Goal: Navigation & Orientation: Find specific page/section

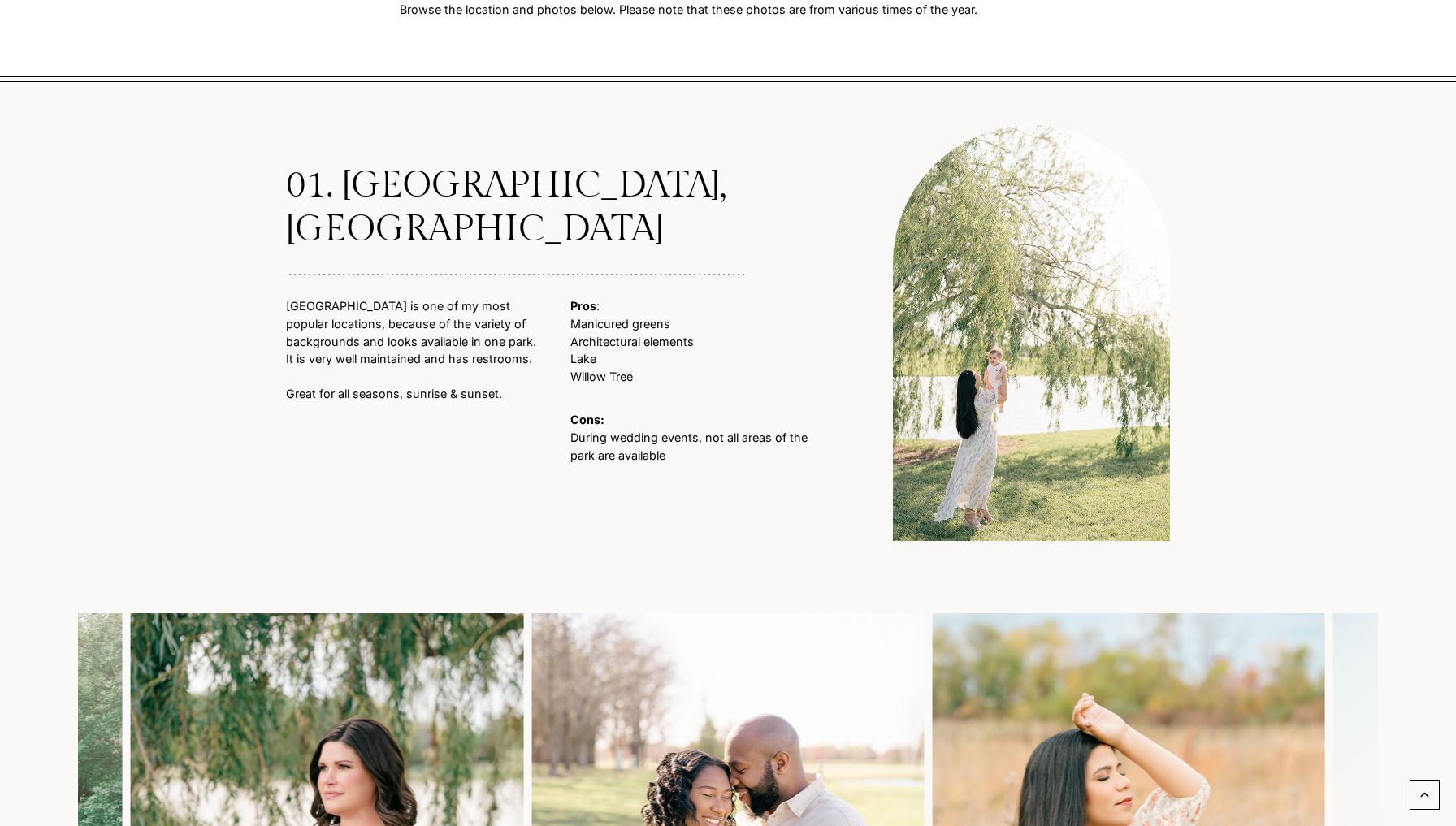
scroll to position [1292, 0]
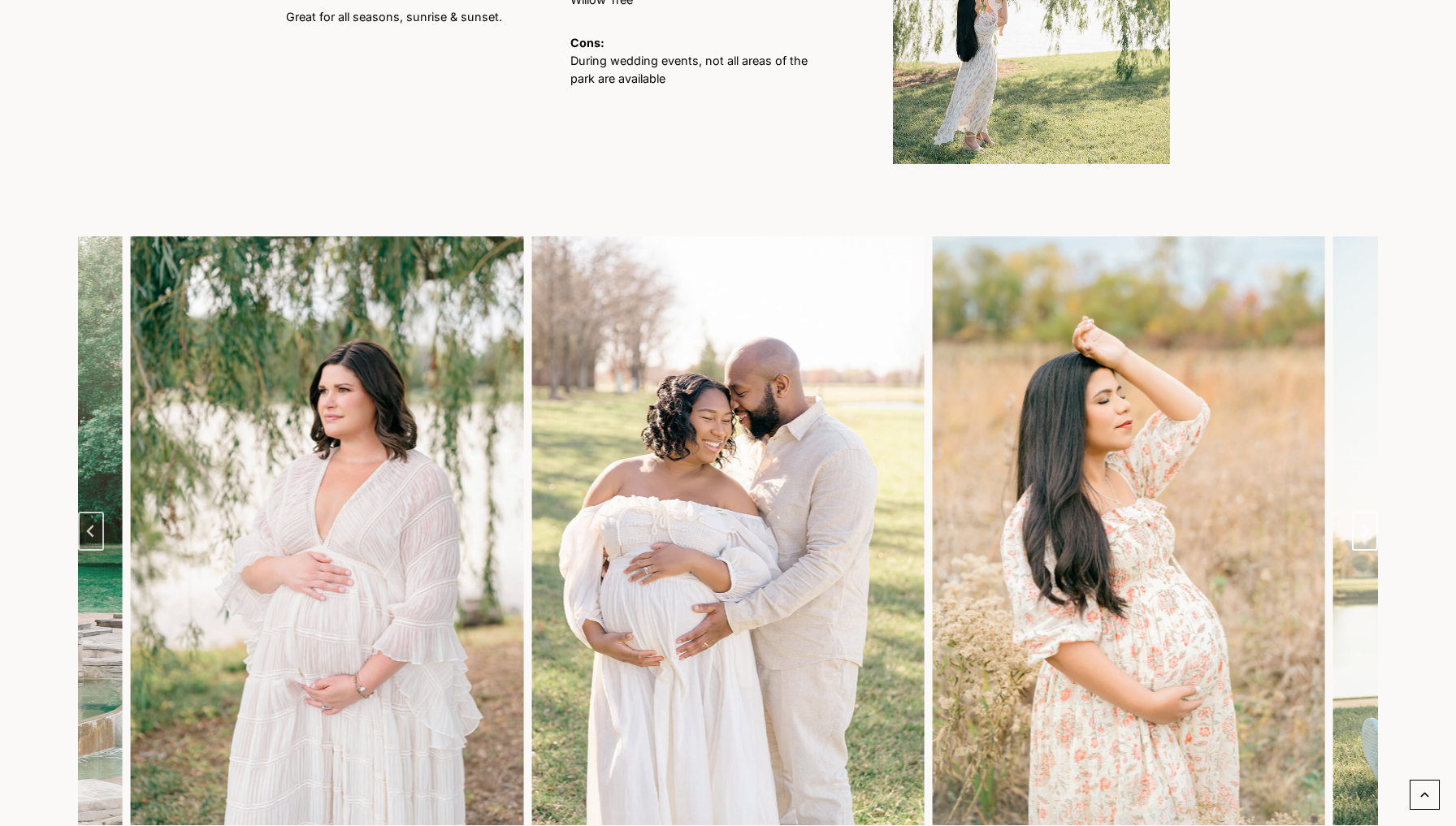
click at [1370, 528] on button "Next slide" at bounding box center [1365, 531] width 26 height 39
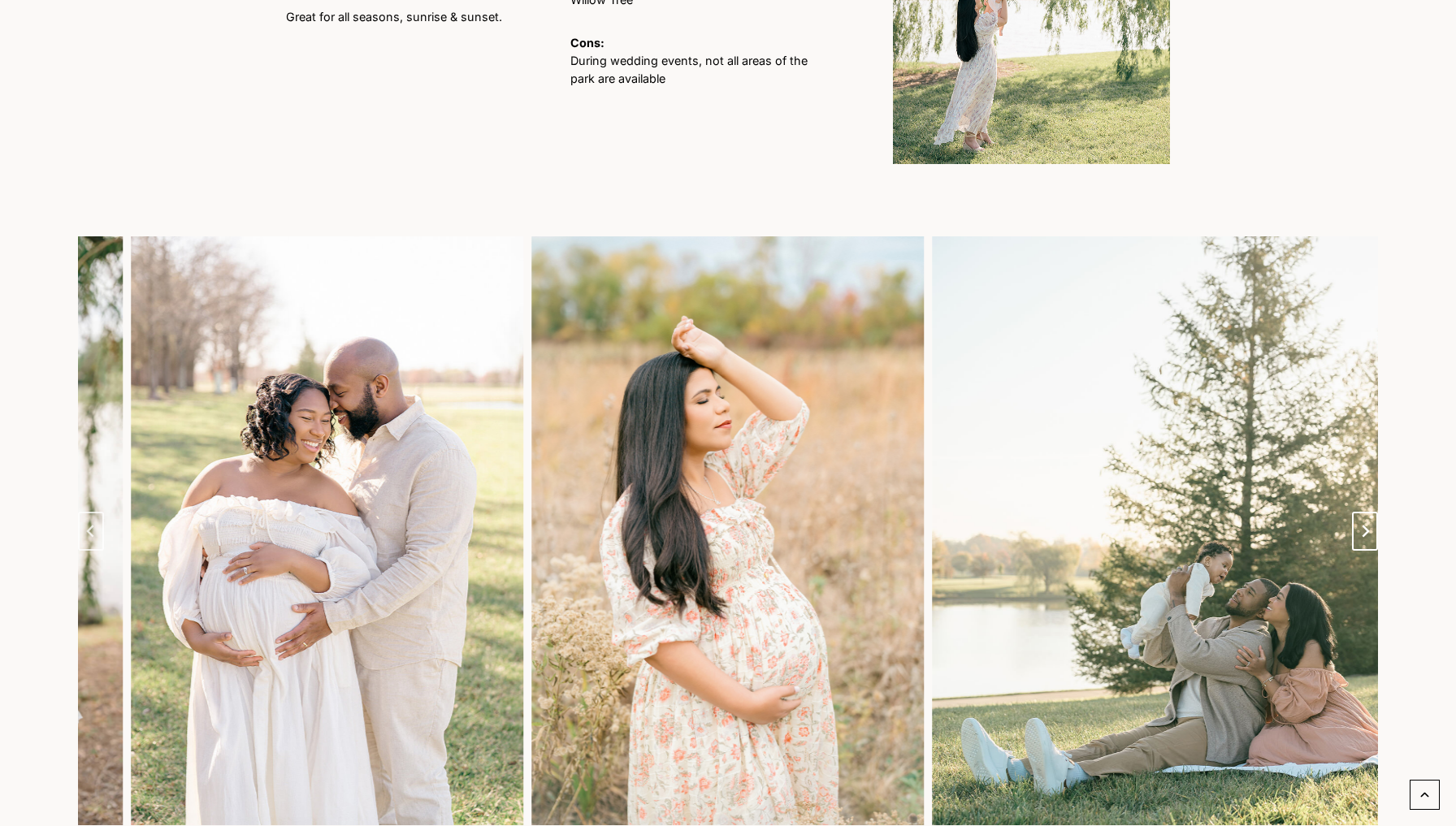
click at [1370, 528] on button "Next slide" at bounding box center [1365, 531] width 26 height 39
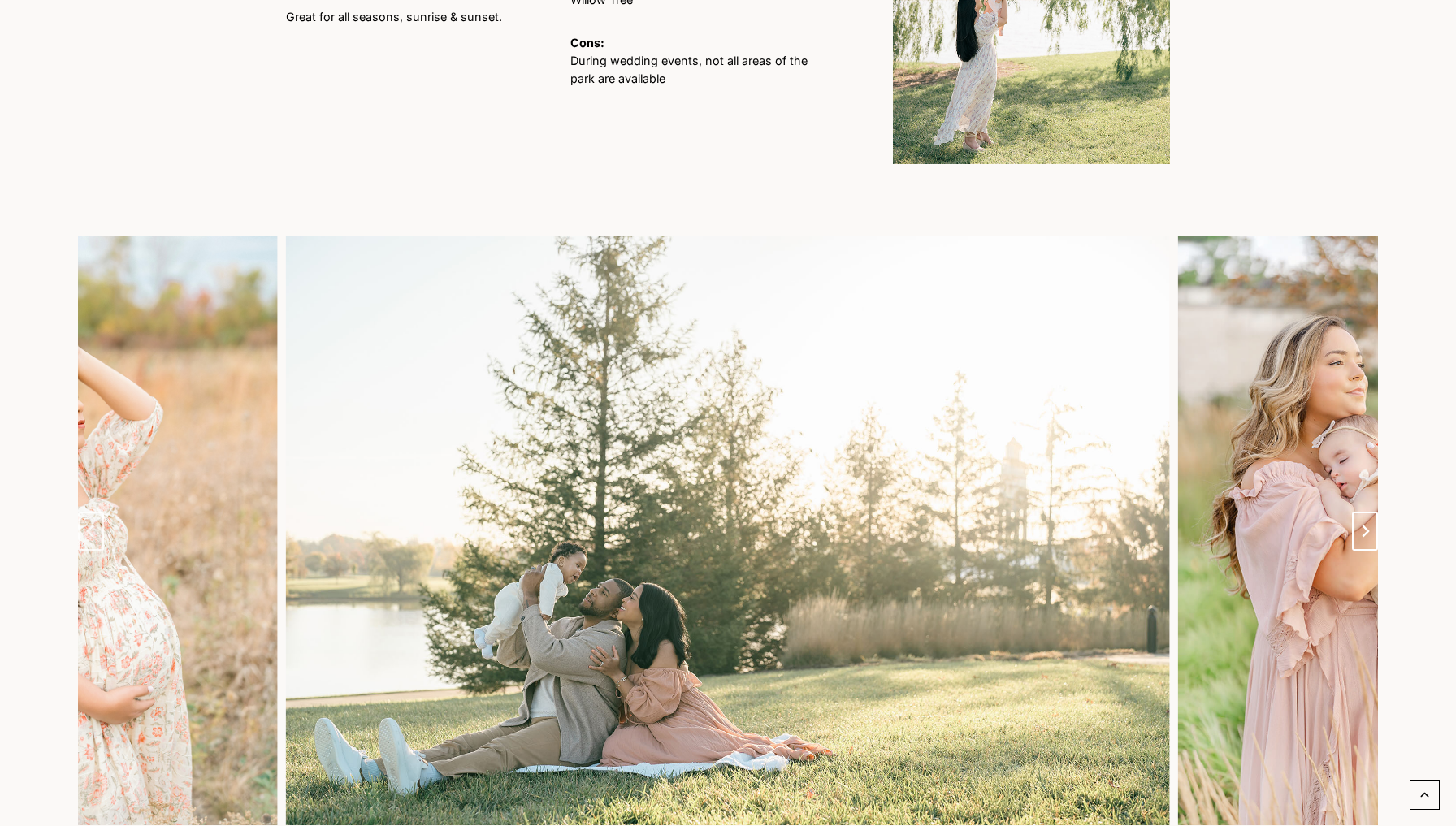
click at [1370, 528] on button "Next slide" at bounding box center [1365, 531] width 26 height 39
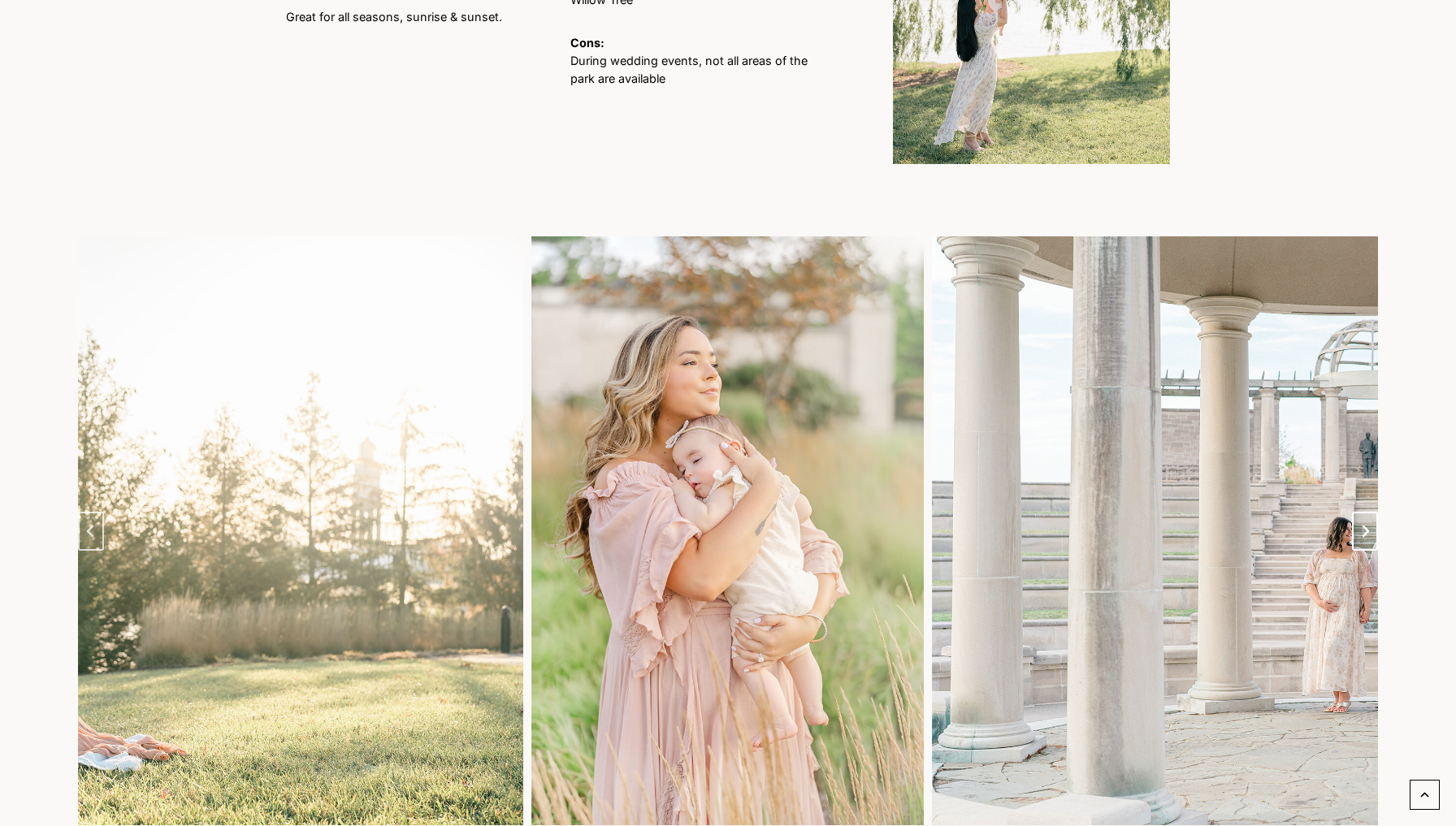
click at [1370, 528] on button "Next slide" at bounding box center [1365, 531] width 26 height 39
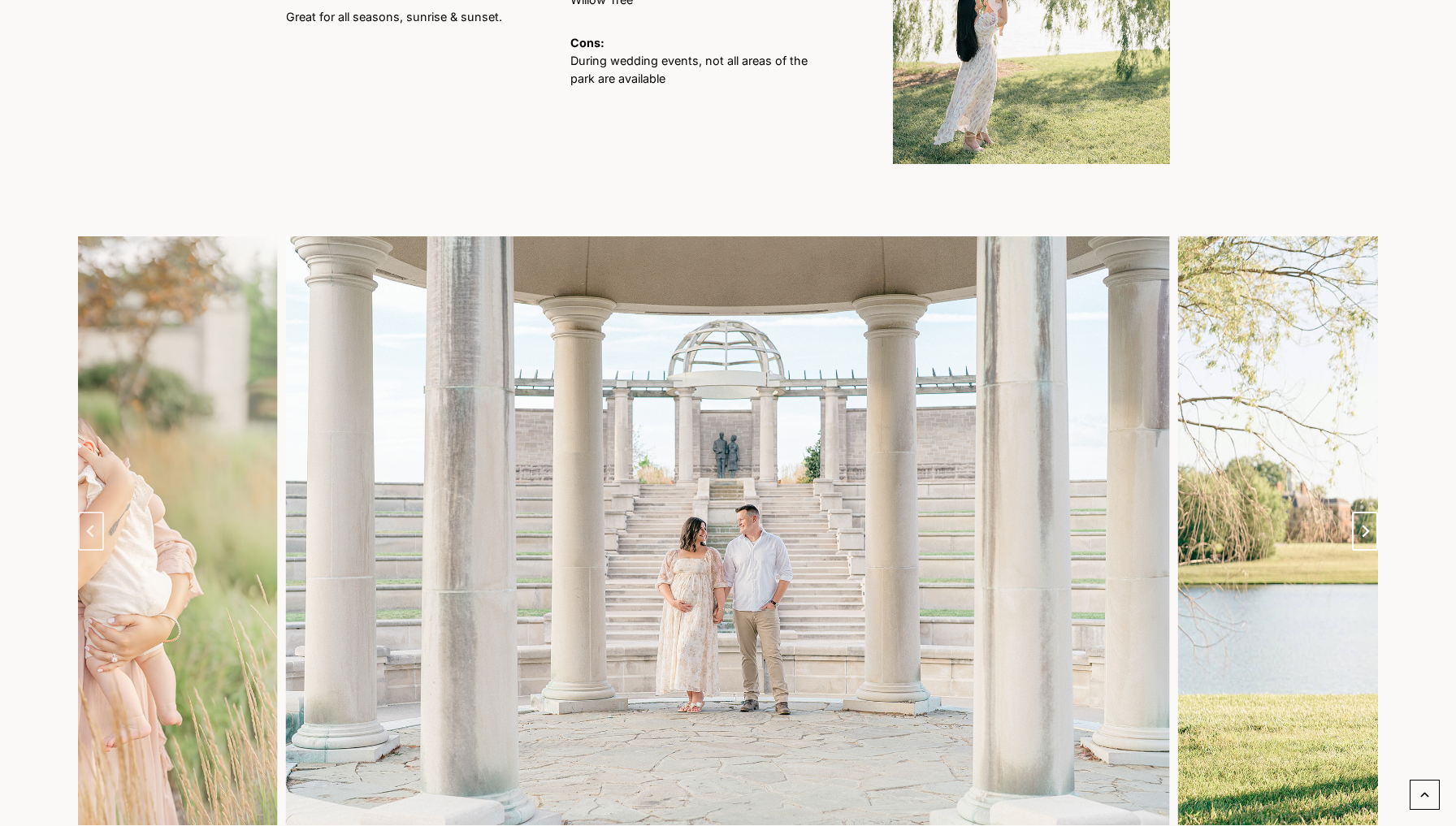
click at [1370, 528] on button "Next slide" at bounding box center [1365, 531] width 26 height 39
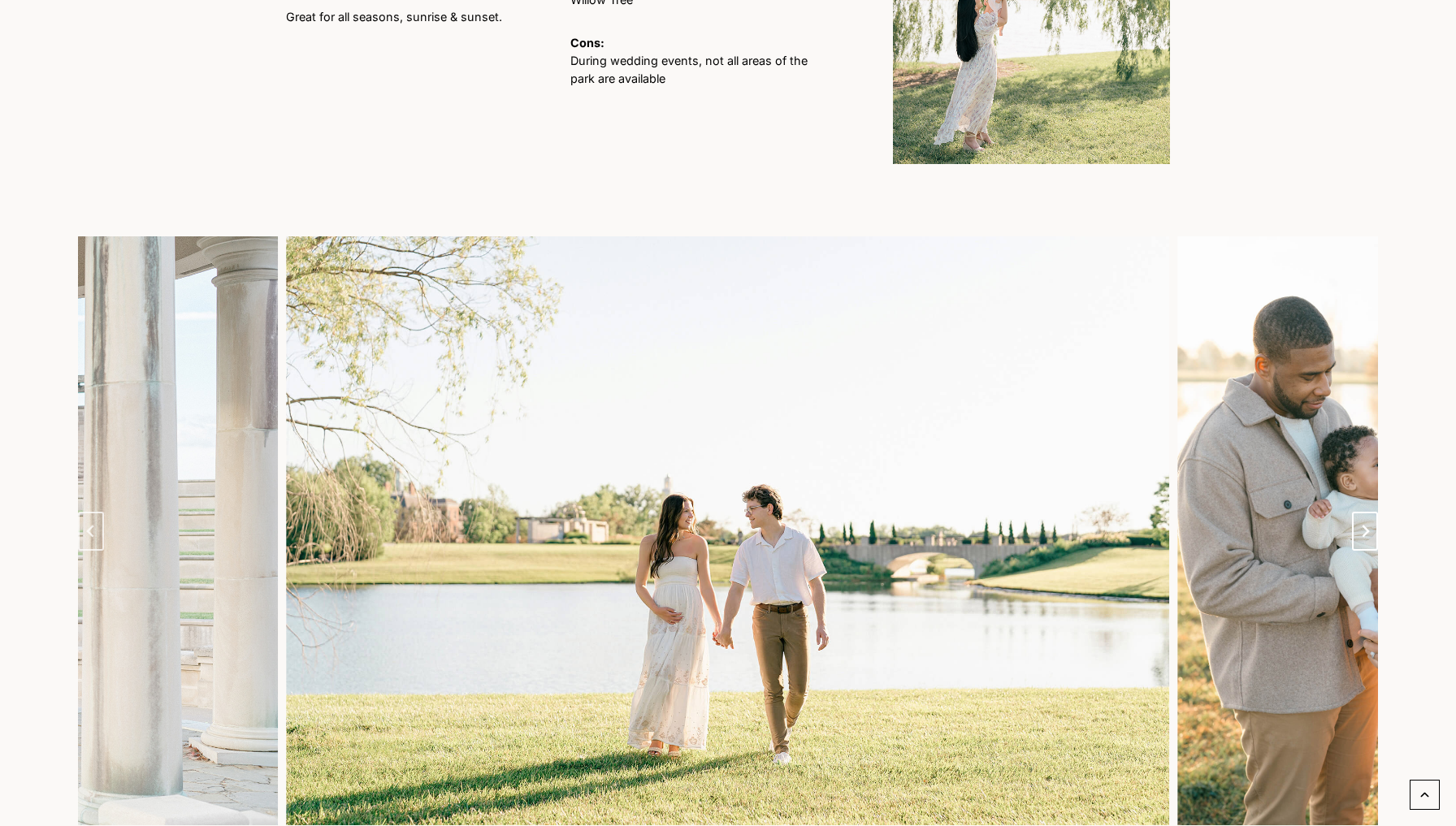
click at [1370, 528] on button "Go to first slide" at bounding box center [1365, 531] width 26 height 39
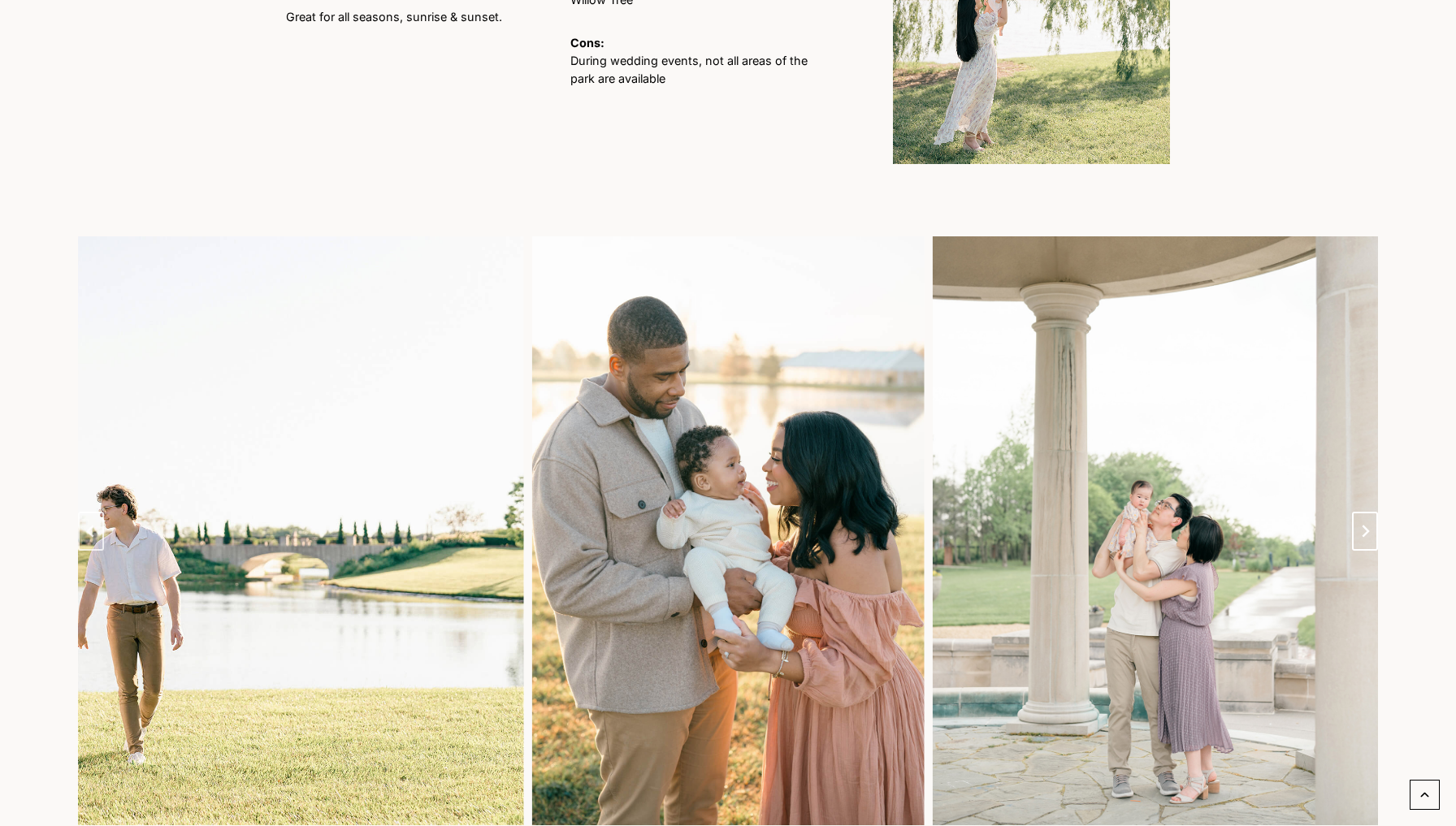
click at [1370, 528] on button "Next slide" at bounding box center [1365, 531] width 26 height 39
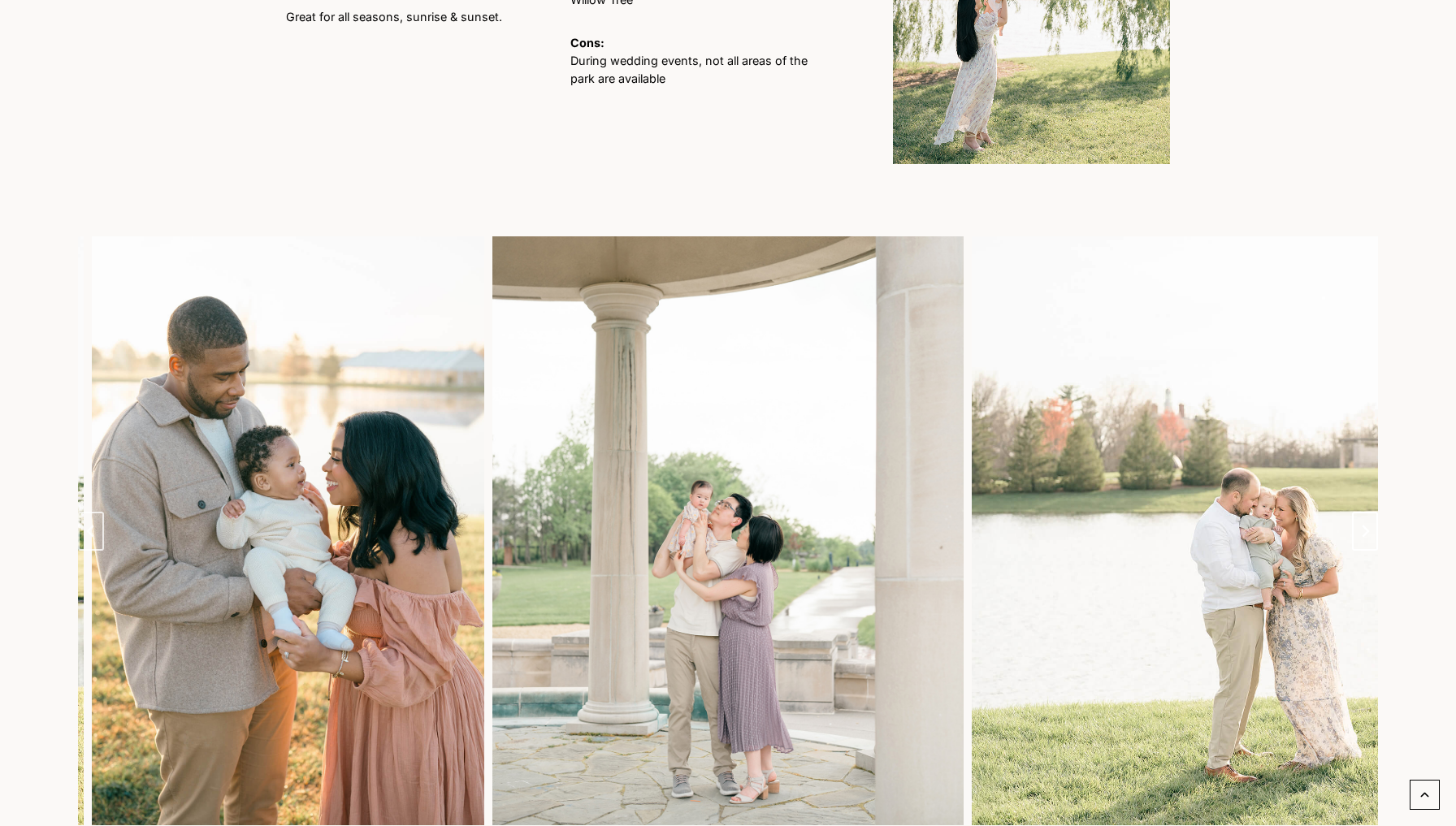
click at [1370, 528] on button "Next slide" at bounding box center [1365, 531] width 26 height 39
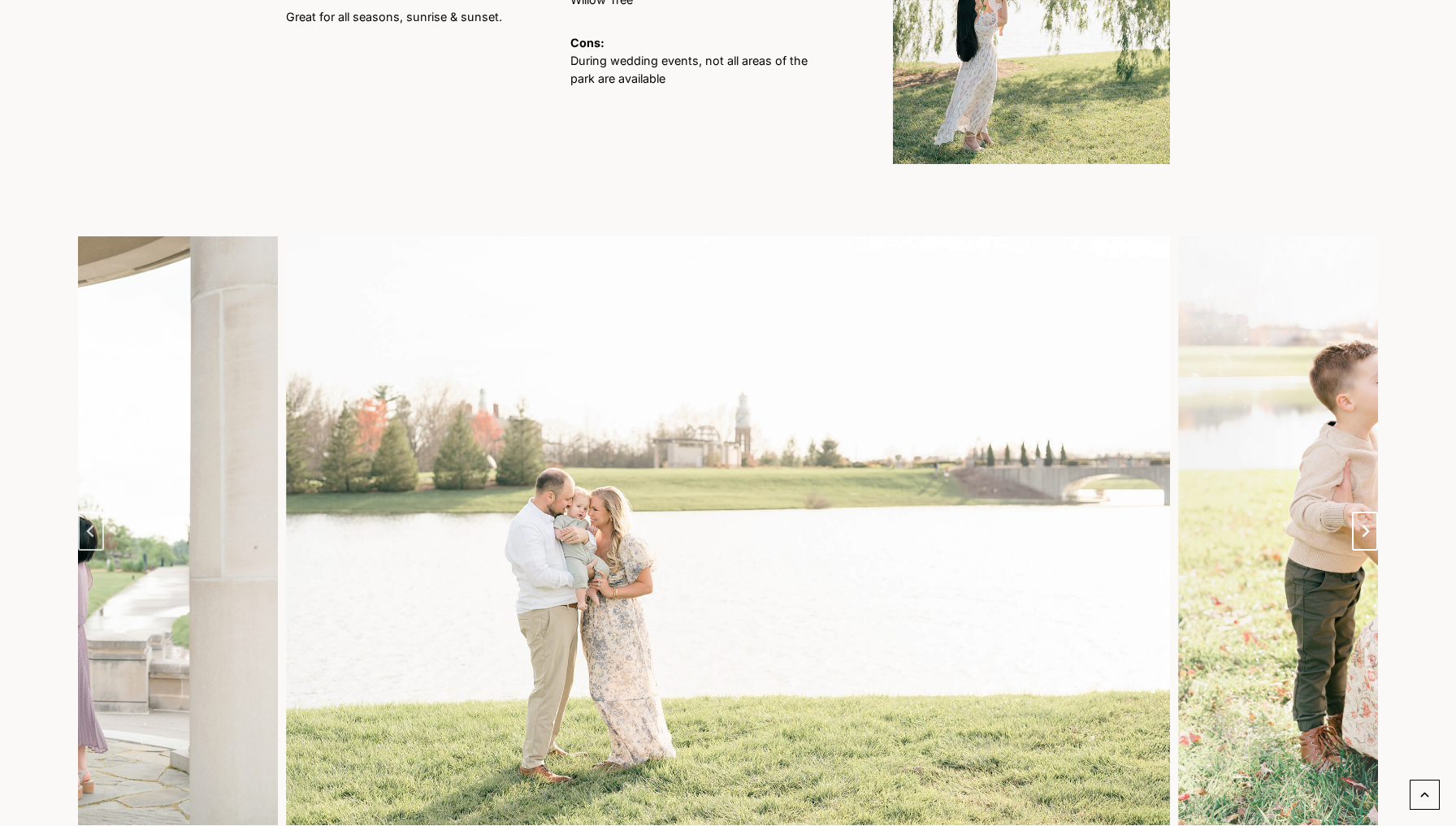
click at [1370, 528] on button "Next slide" at bounding box center [1365, 531] width 26 height 39
